Goal: Task Accomplishment & Management: Manage account settings

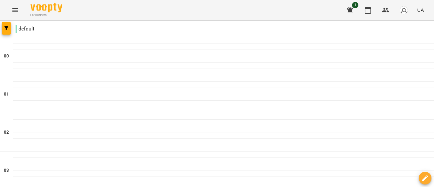
scroll to position [343, 0]
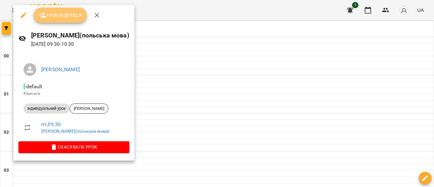
click at [56, 15] on span "Урок відбувся" at bounding box center [60, 15] width 43 height 8
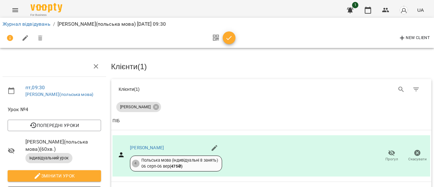
click at [231, 37] on icon "button" at bounding box center [229, 38] width 5 height 4
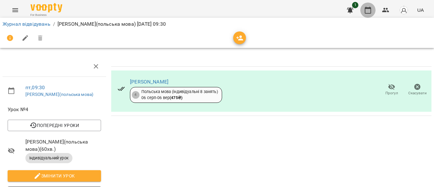
click at [369, 10] on icon "button" at bounding box center [368, 10] width 8 height 8
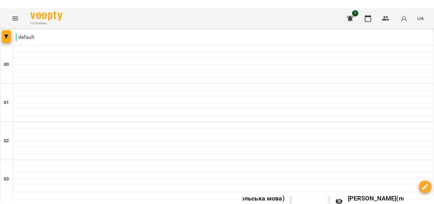
scroll to position [725, 0]
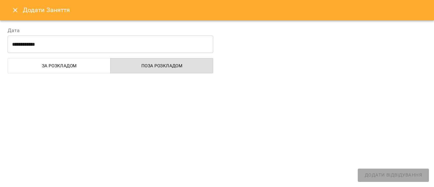
select select "**********"
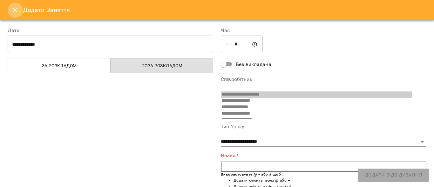
click at [16, 10] on icon "Close" at bounding box center [15, 10] width 4 height 4
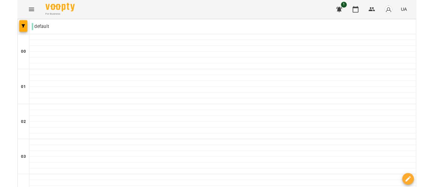
scroll to position [365, 0]
